Goal: Task Accomplishment & Management: Use online tool/utility

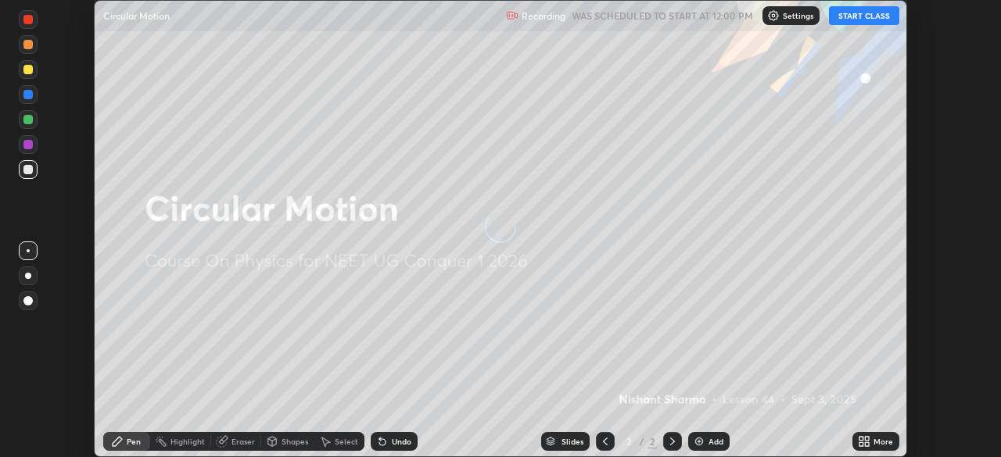
scroll to position [457, 1001]
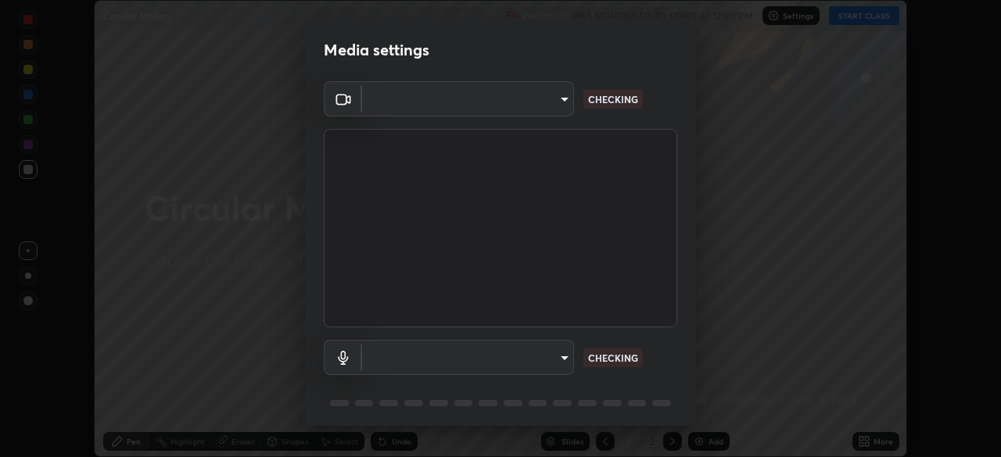
type input "9cdaf2f5b4ebc457084c3d2a91e6865996f4633c2dd879e16a2147302b78376d"
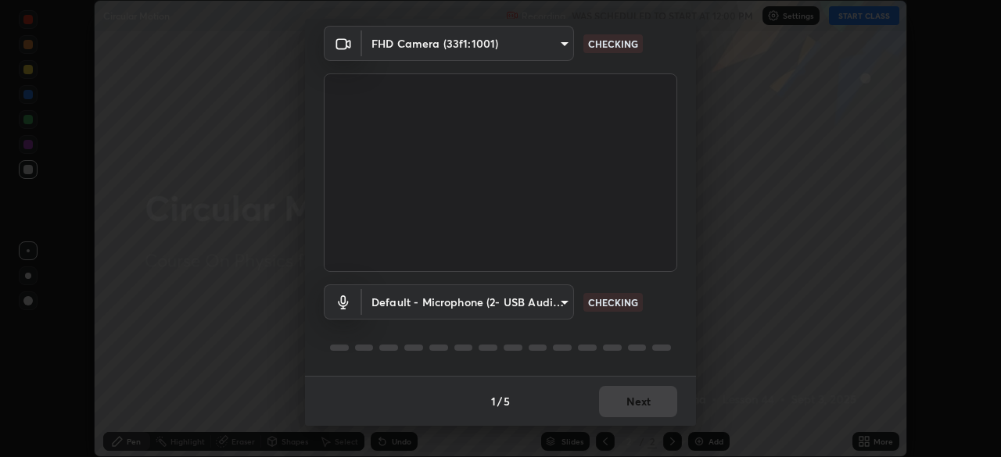
click at [558, 299] on body "Erase all Circular Motion Recording WAS SCHEDULED TO START AT 12:00 PM Settings…" at bounding box center [500, 228] width 1001 height 457
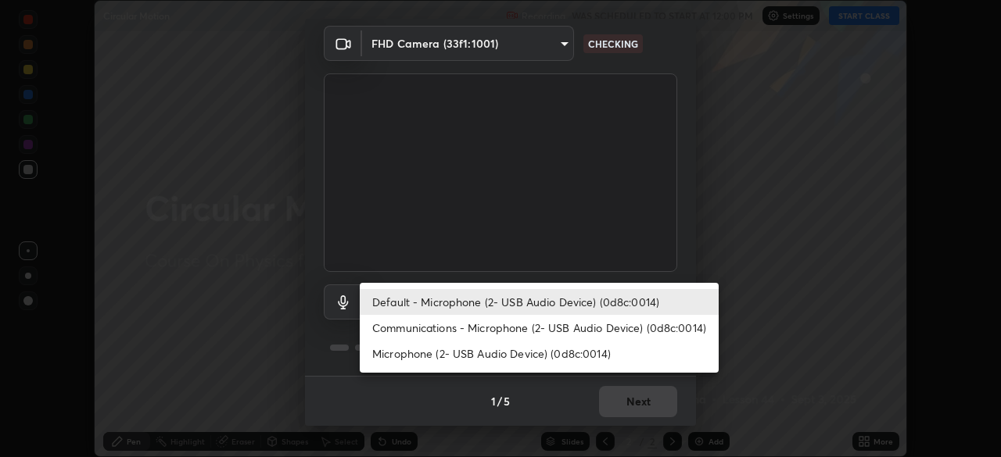
click at [539, 328] on li "Communications - Microphone (2- USB Audio Device) (0d8c:0014)" at bounding box center [539, 328] width 359 height 26
type input "communications"
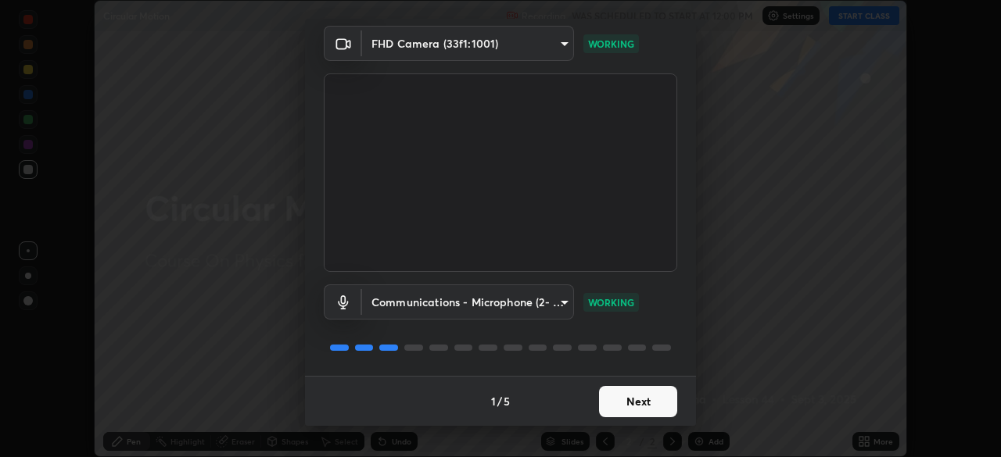
click at [657, 397] on button "Next" at bounding box center [638, 401] width 78 height 31
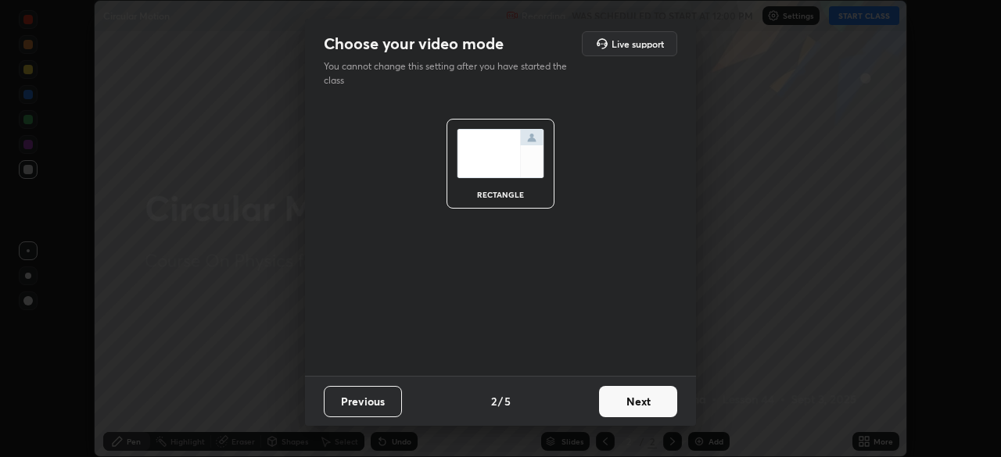
scroll to position [0, 0]
click at [661, 399] on button "Next" at bounding box center [638, 401] width 78 height 31
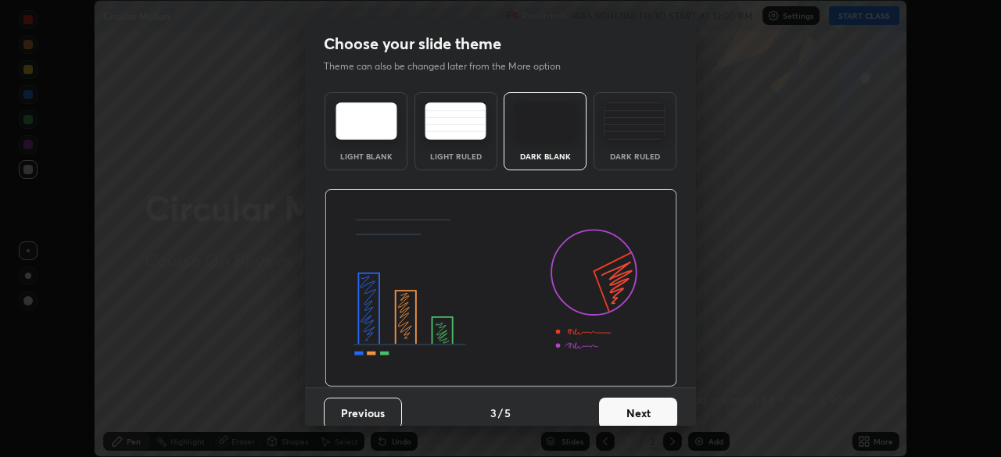
click at [661, 399] on button "Next" at bounding box center [638, 413] width 78 height 31
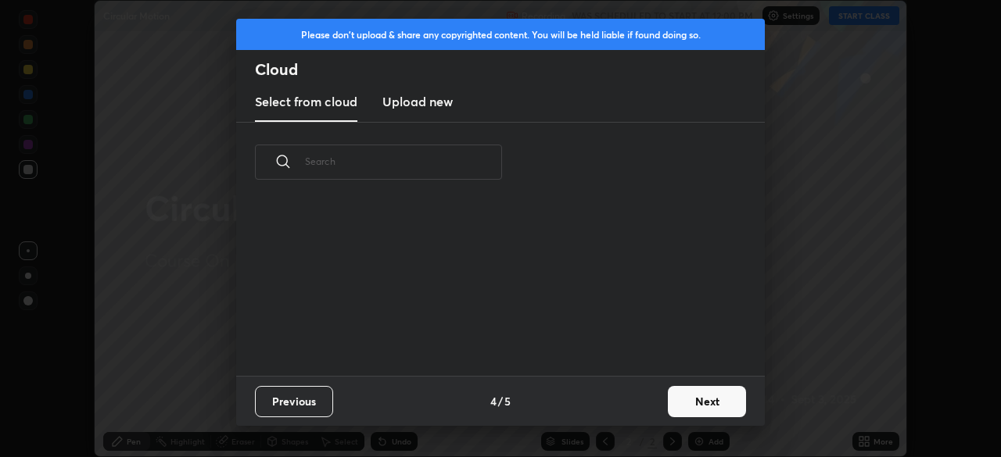
click at [689, 401] on button "Next" at bounding box center [707, 401] width 78 height 31
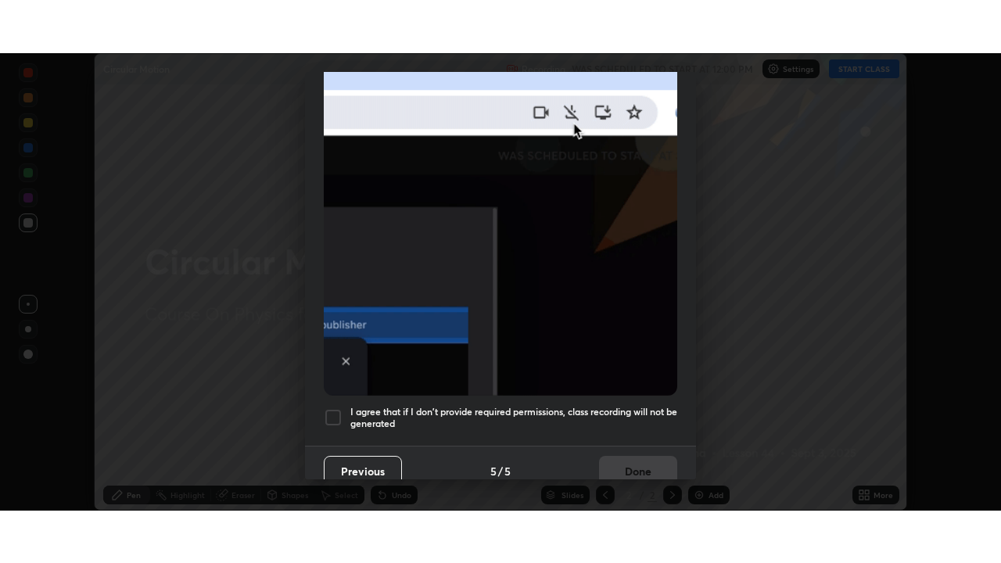
scroll to position [374, 0]
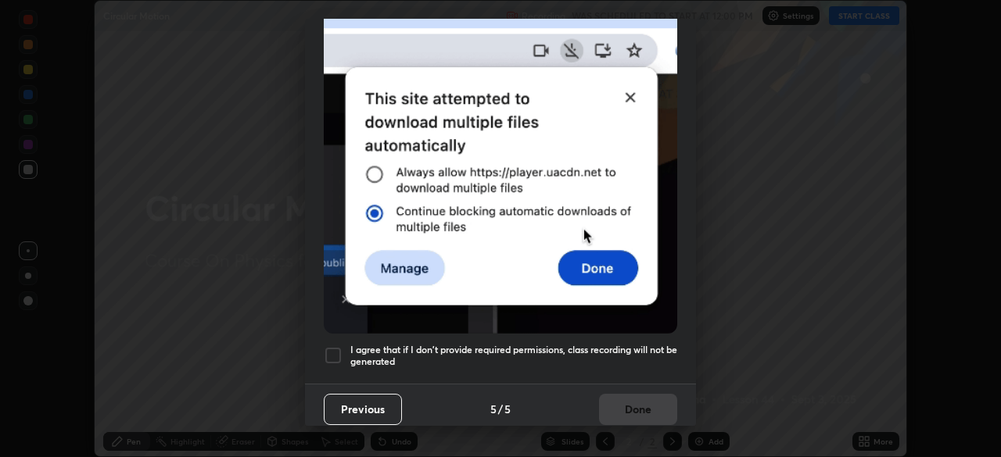
click at [334, 346] on div at bounding box center [333, 355] width 19 height 19
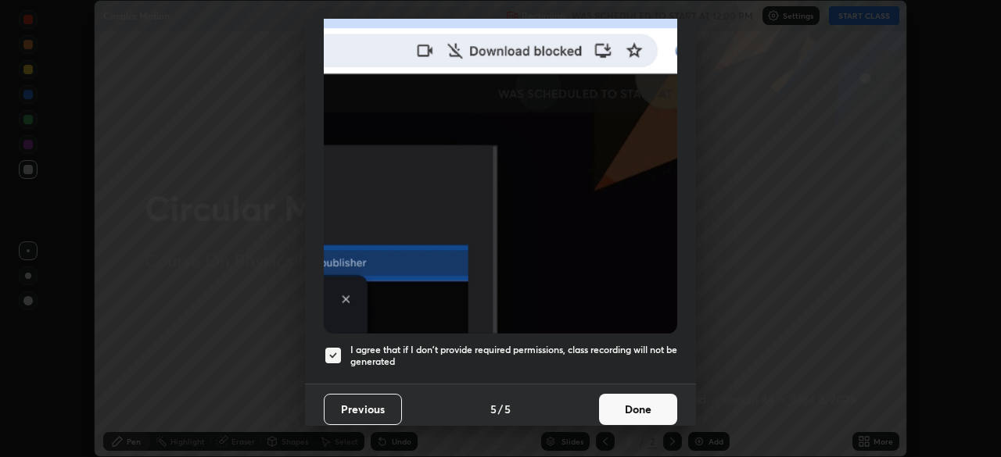
click at [625, 394] on button "Done" at bounding box center [638, 409] width 78 height 31
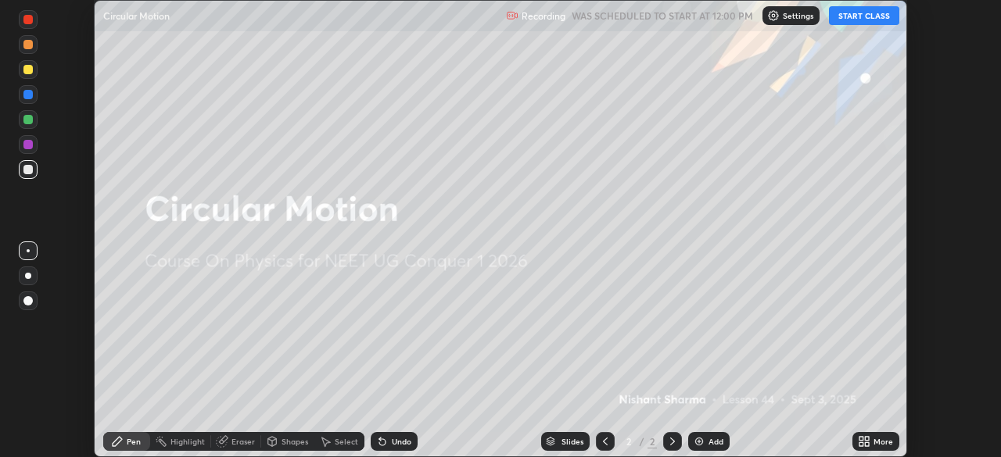
click at [858, 16] on button "START CLASS" at bounding box center [864, 15] width 70 height 19
click at [861, 17] on button "START CLASS" at bounding box center [864, 15] width 70 height 19
click at [881, 443] on div "More" at bounding box center [883, 442] width 20 height 8
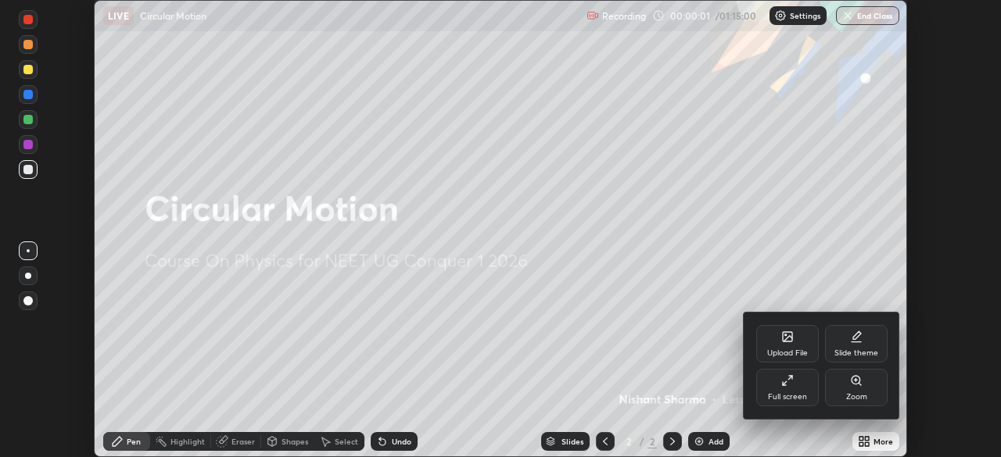
click at [800, 388] on div "Full screen" at bounding box center [787, 388] width 63 height 38
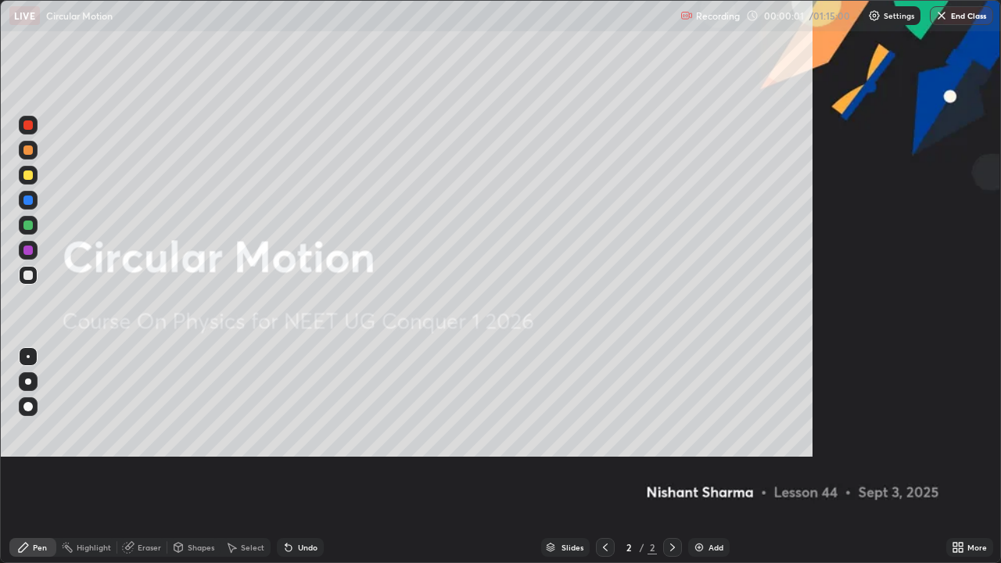
scroll to position [563, 1001]
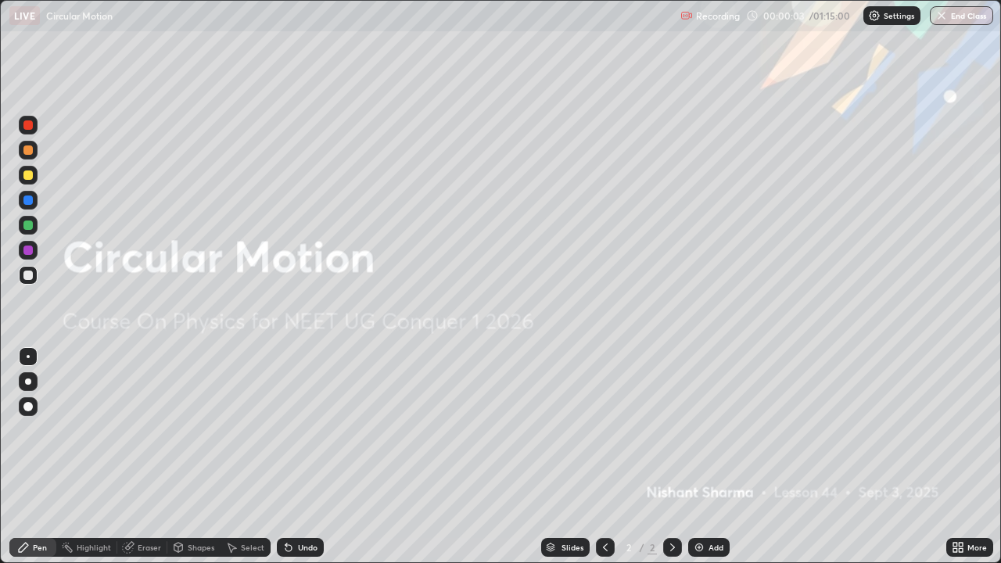
click at [708, 457] on div "Add" at bounding box center [715, 547] width 15 height 8
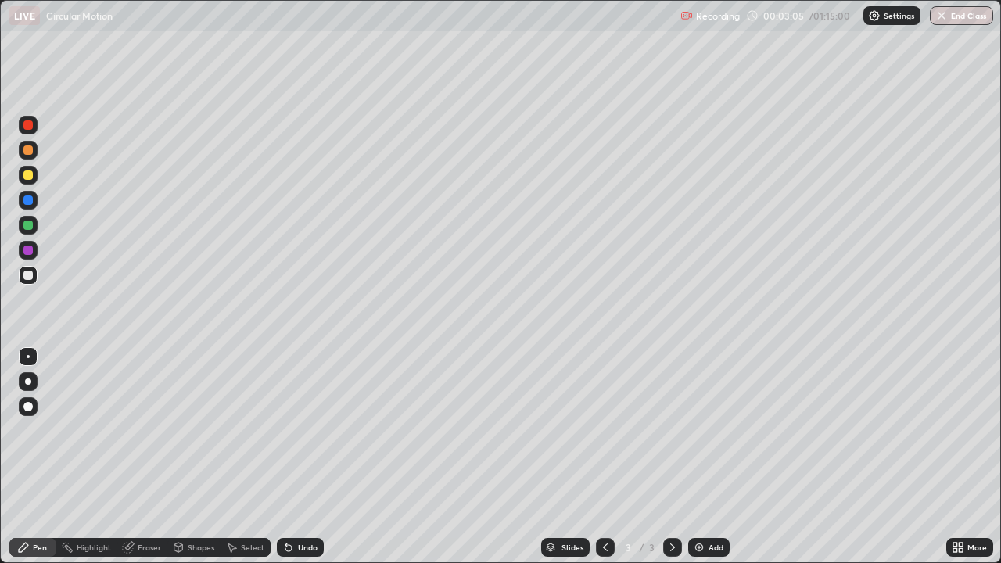
click at [306, 457] on div "Undo" at bounding box center [308, 547] width 20 height 8
click at [305, 457] on div "Undo" at bounding box center [308, 547] width 20 height 8
click at [700, 457] on img at bounding box center [699, 547] width 13 height 13
click at [309, 457] on div "Undo" at bounding box center [308, 547] width 20 height 8
click at [310, 457] on div "Undo" at bounding box center [308, 547] width 20 height 8
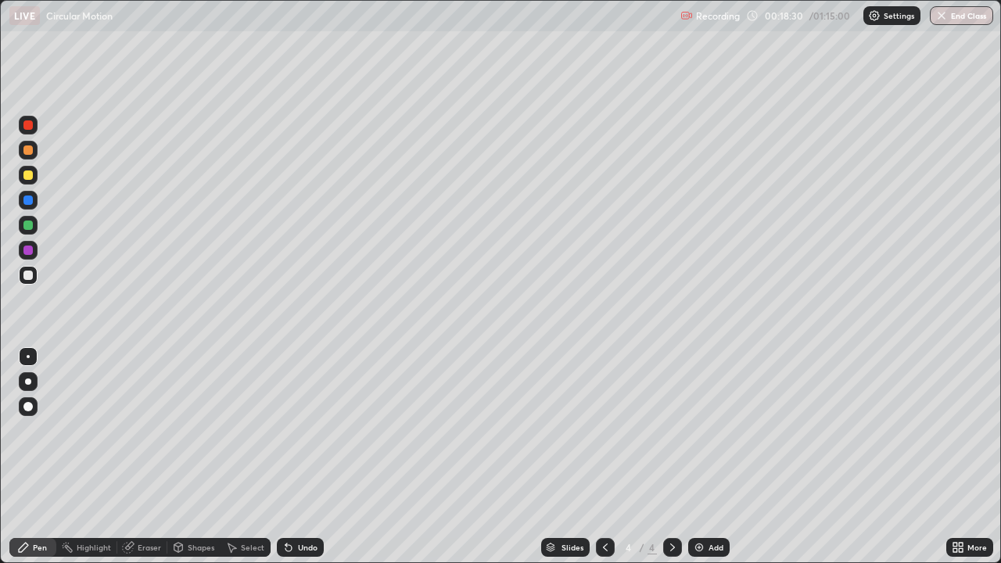
click at [310, 457] on div "Undo" at bounding box center [308, 547] width 20 height 8
click at [306, 457] on div "Undo" at bounding box center [308, 547] width 20 height 8
click at [708, 457] on div "Add" at bounding box center [715, 547] width 15 height 8
click at [309, 457] on div "Undo" at bounding box center [300, 547] width 47 height 19
click at [194, 457] on div "Shapes" at bounding box center [201, 547] width 27 height 8
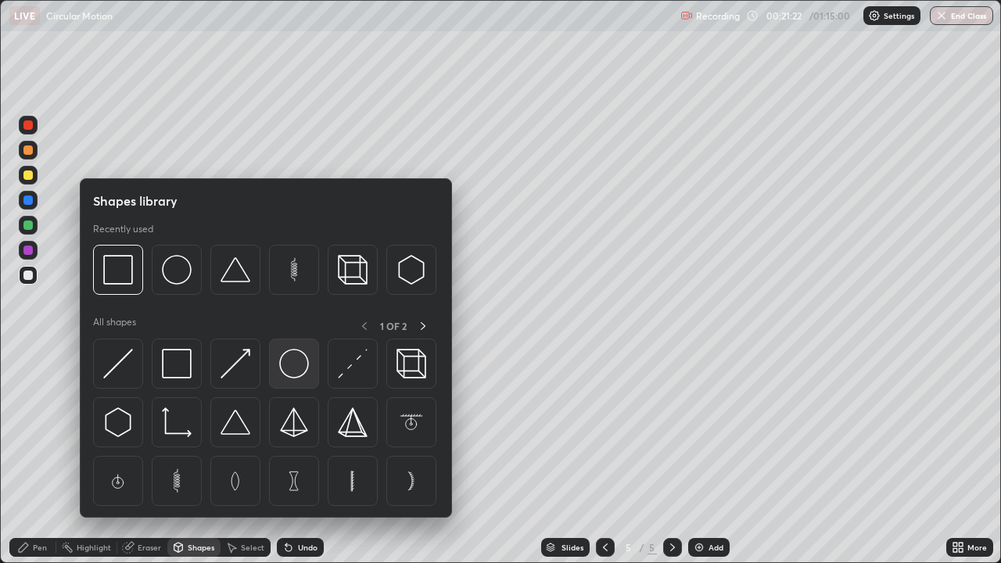
click at [289, 360] on img at bounding box center [294, 364] width 30 height 30
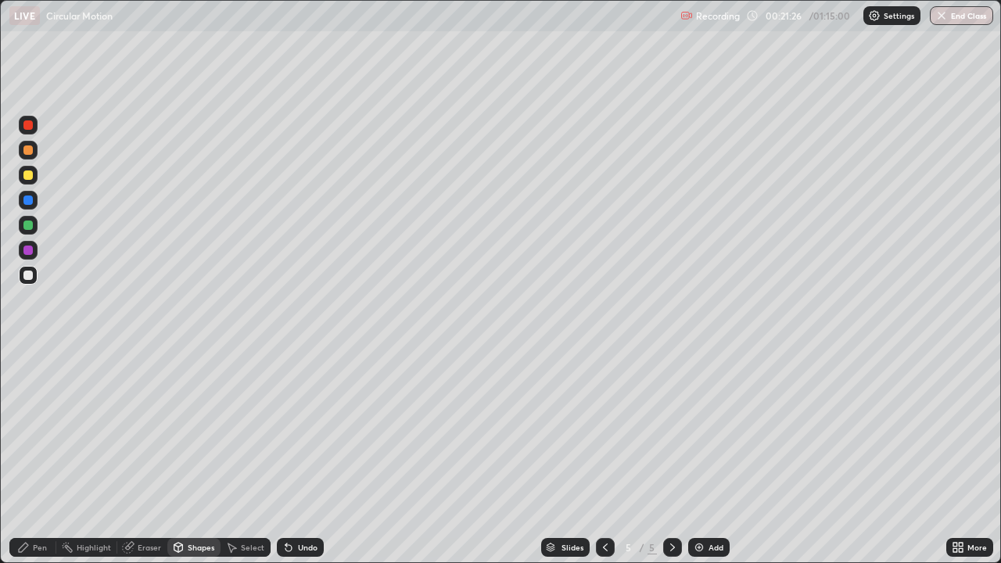
click at [49, 457] on div "Pen" at bounding box center [32, 547] width 47 height 19
click at [303, 457] on div "Undo" at bounding box center [308, 547] width 20 height 8
click at [30, 177] on div at bounding box center [27, 174] width 9 height 9
click at [307, 457] on div "Undo" at bounding box center [308, 547] width 20 height 8
click at [305, 457] on div "Undo" at bounding box center [308, 547] width 20 height 8
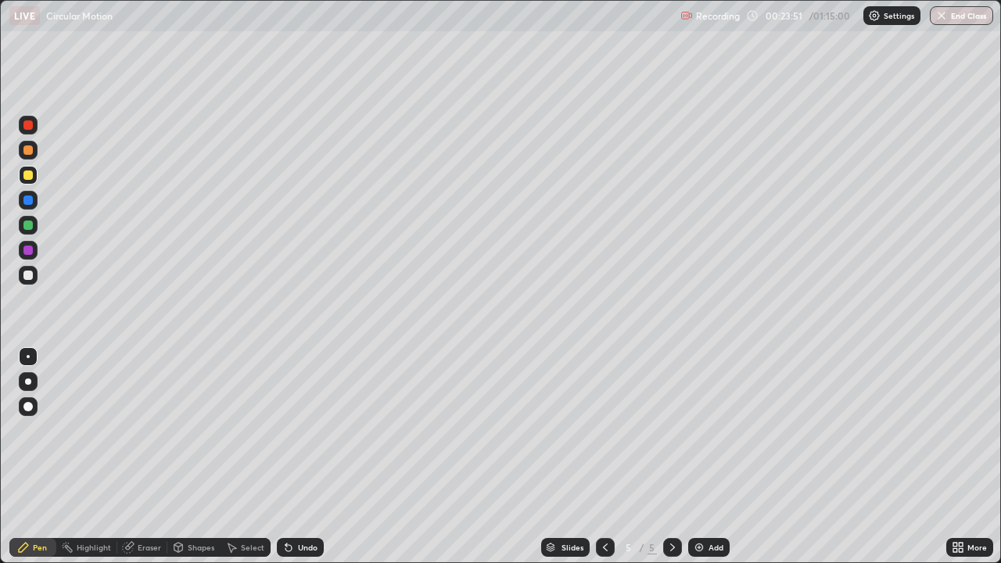
click at [307, 457] on div "Undo" at bounding box center [308, 547] width 20 height 8
click at [306, 457] on div "Undo" at bounding box center [308, 547] width 20 height 8
click at [304, 457] on div "Undo" at bounding box center [308, 547] width 20 height 8
click at [307, 457] on div "Undo" at bounding box center [308, 547] width 20 height 8
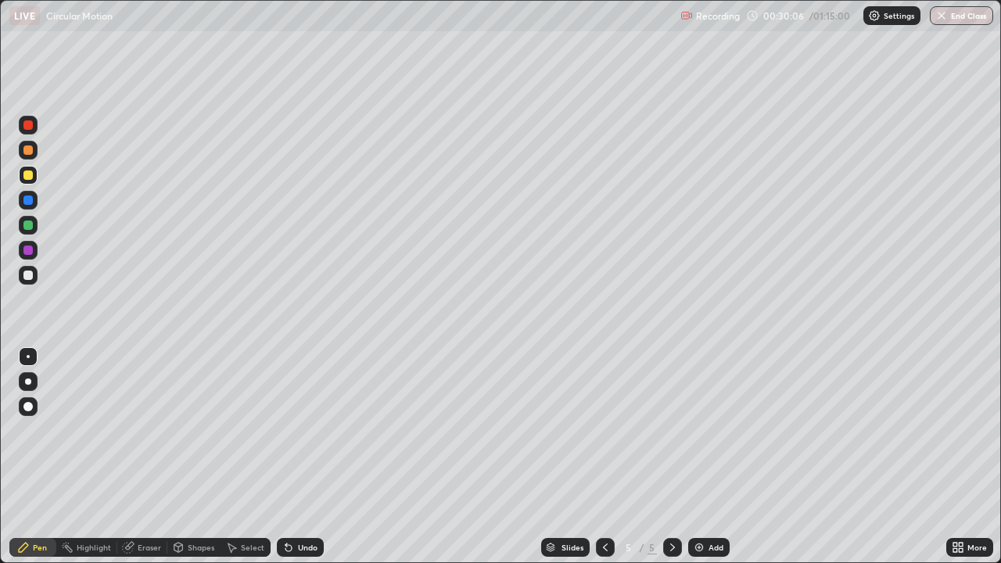
click at [708, 457] on div "Add" at bounding box center [715, 547] width 15 height 8
click at [198, 457] on div "Shapes" at bounding box center [201, 547] width 27 height 8
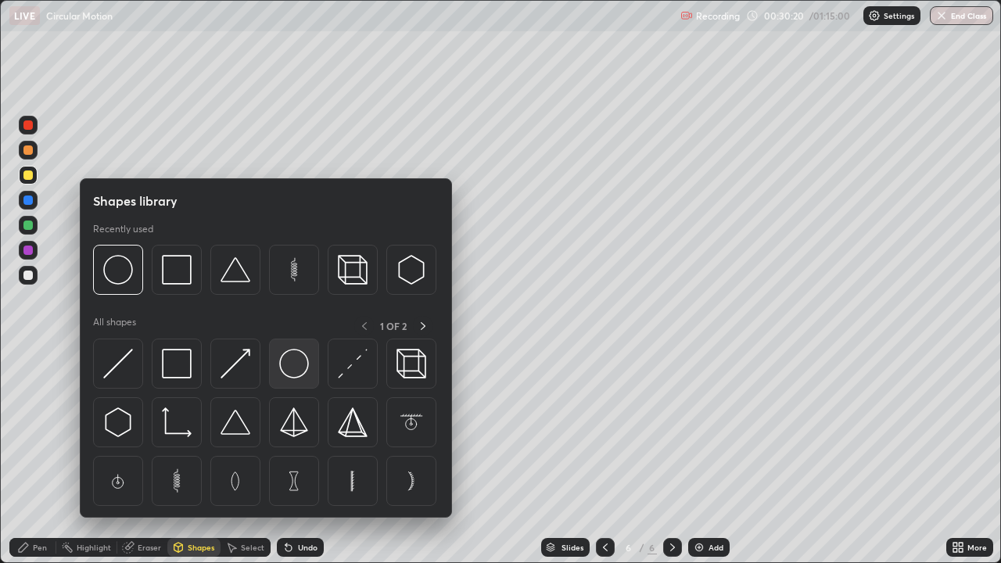
click at [293, 366] on img at bounding box center [294, 364] width 30 height 30
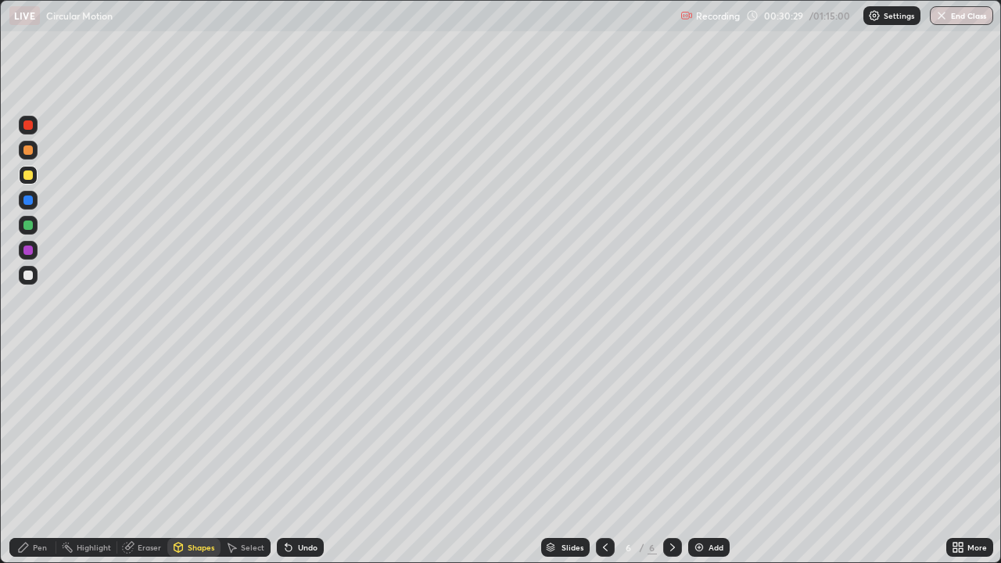
click at [44, 457] on div "Pen" at bounding box center [40, 547] width 14 height 8
click at [704, 457] on div "Add" at bounding box center [708, 547] width 41 height 19
click at [191, 457] on div "Shapes" at bounding box center [201, 547] width 27 height 8
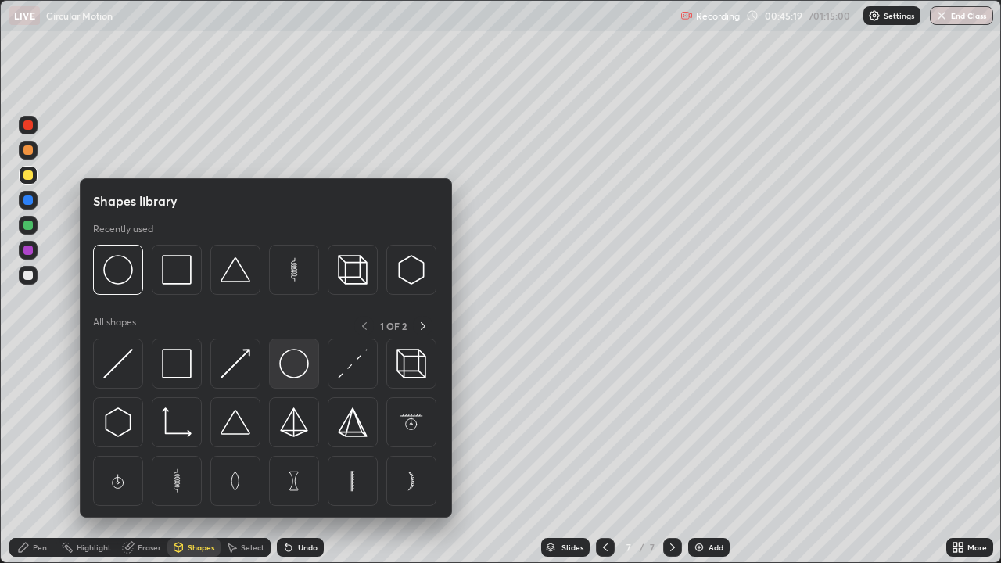
click at [289, 363] on img at bounding box center [294, 364] width 30 height 30
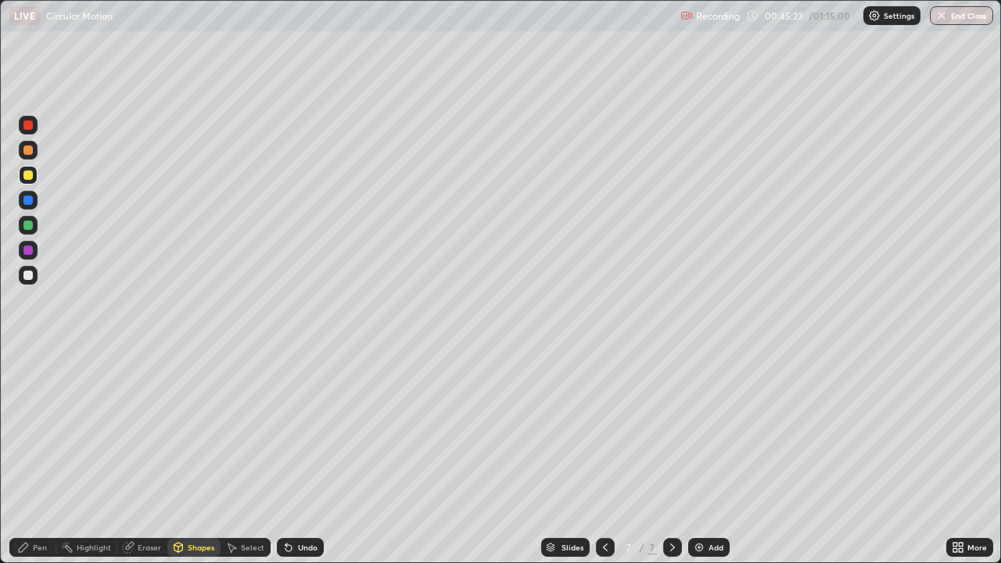
click at [38, 457] on div "Pen" at bounding box center [32, 547] width 47 height 19
click at [310, 457] on div "Undo" at bounding box center [308, 547] width 20 height 8
click at [311, 457] on div "Undo" at bounding box center [308, 547] width 20 height 8
click at [716, 457] on div "Add" at bounding box center [715, 547] width 15 height 8
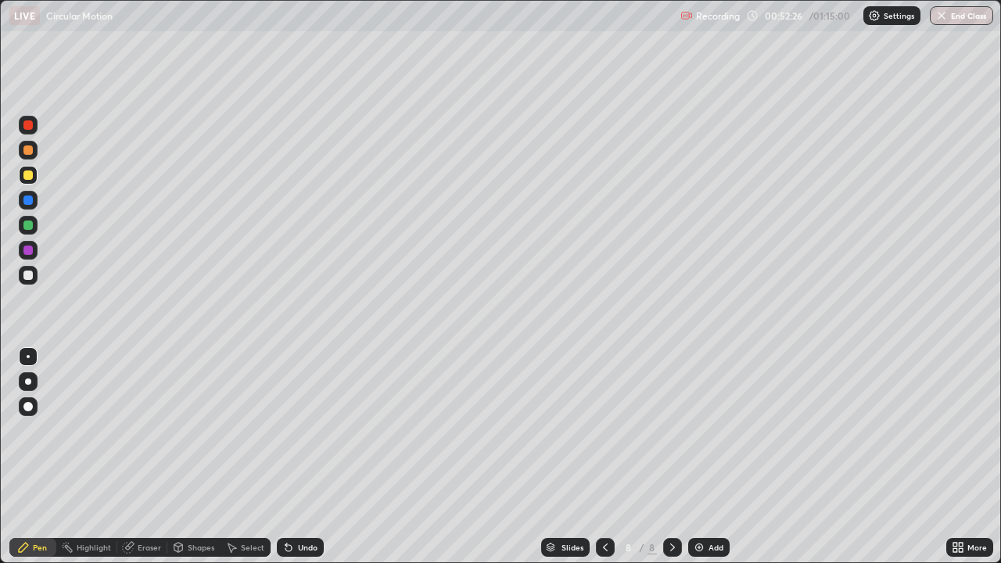
click at [300, 457] on div "Undo" at bounding box center [300, 547] width 47 height 19
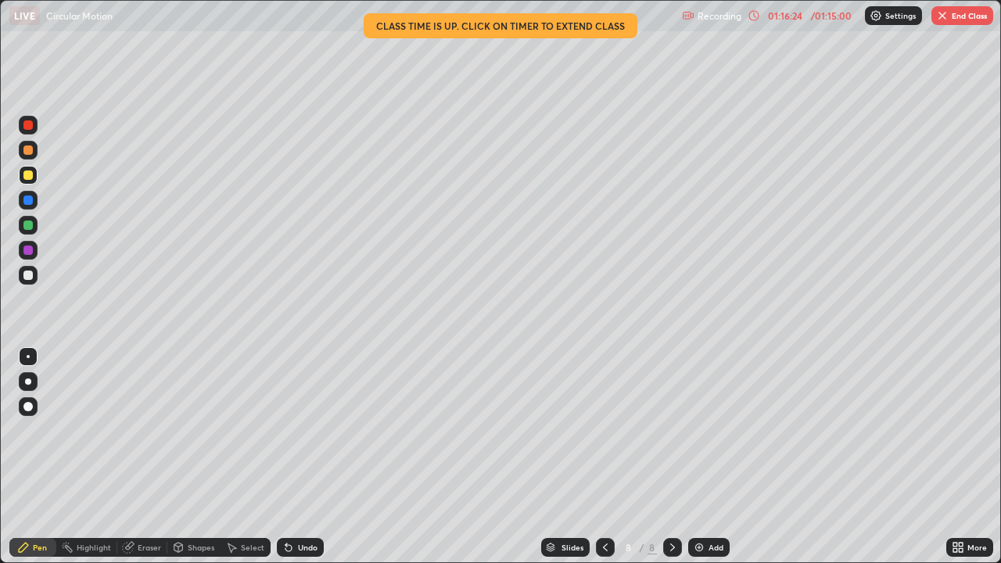
click at [947, 17] on img "button" at bounding box center [942, 15] width 13 height 13
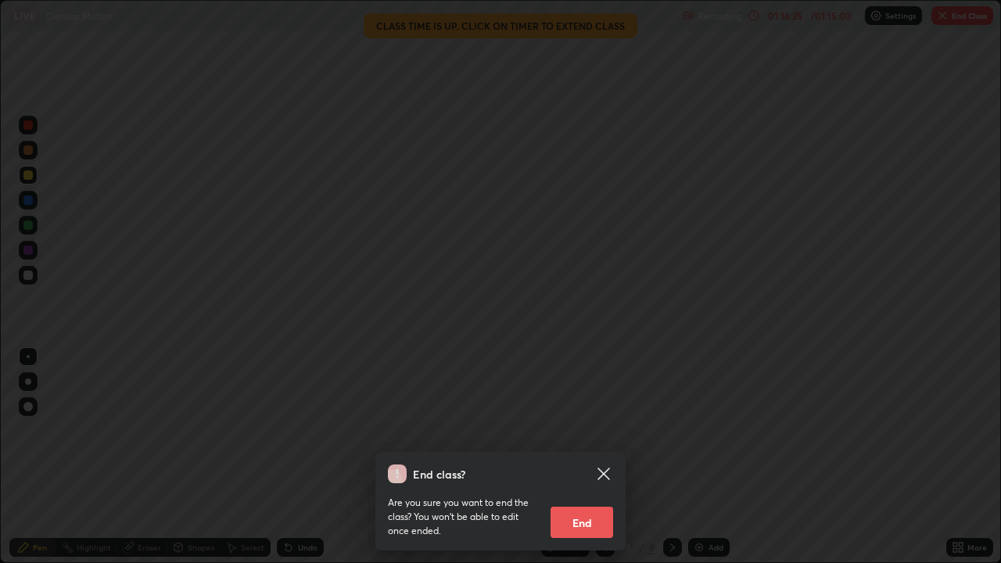
click at [579, 457] on button "End" at bounding box center [581, 522] width 63 height 31
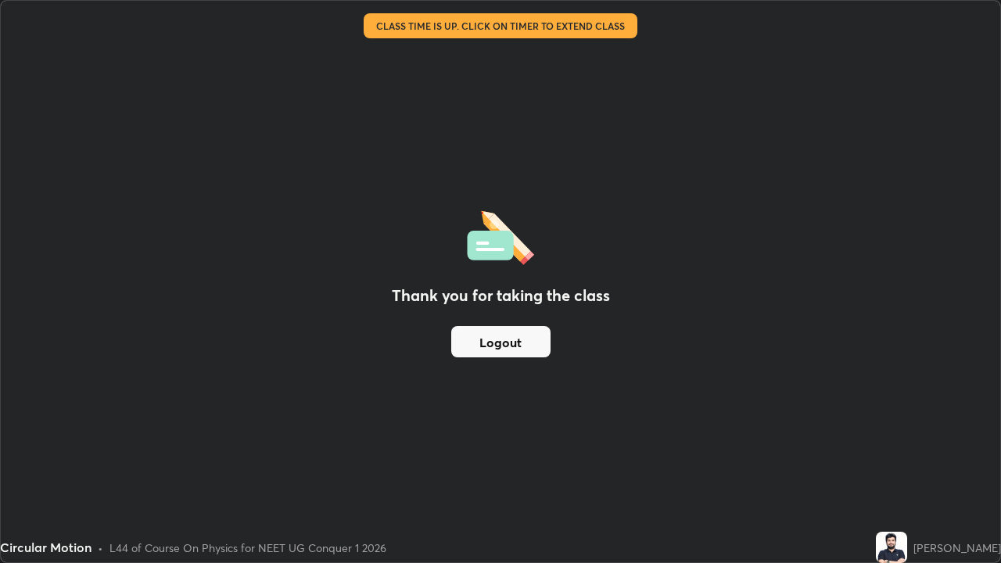
click at [521, 334] on button "Logout" at bounding box center [500, 341] width 99 height 31
